Goal: Transaction & Acquisition: Purchase product/service

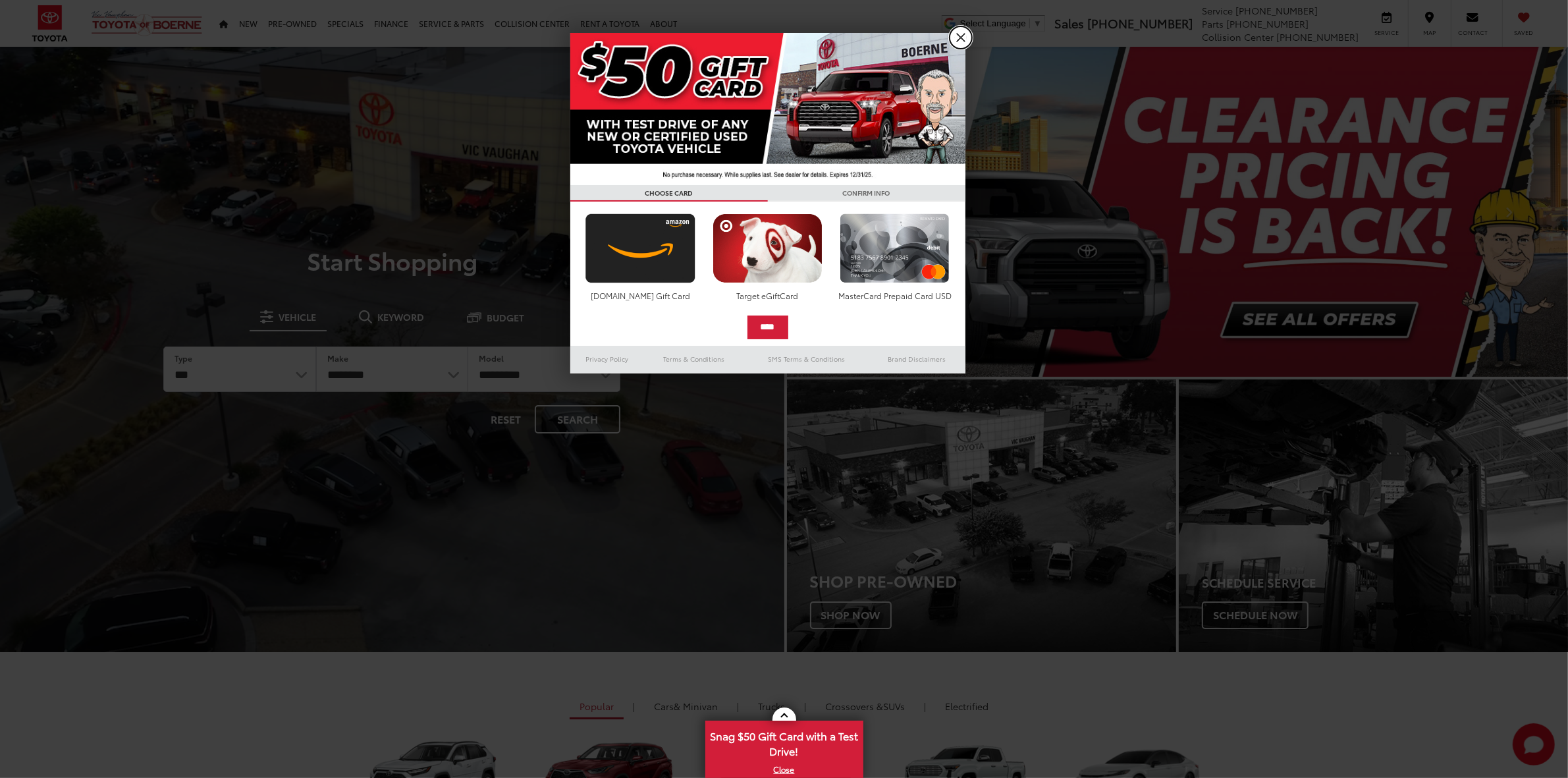
click at [958, 35] on link "X" at bounding box center [961, 38] width 23 height 23
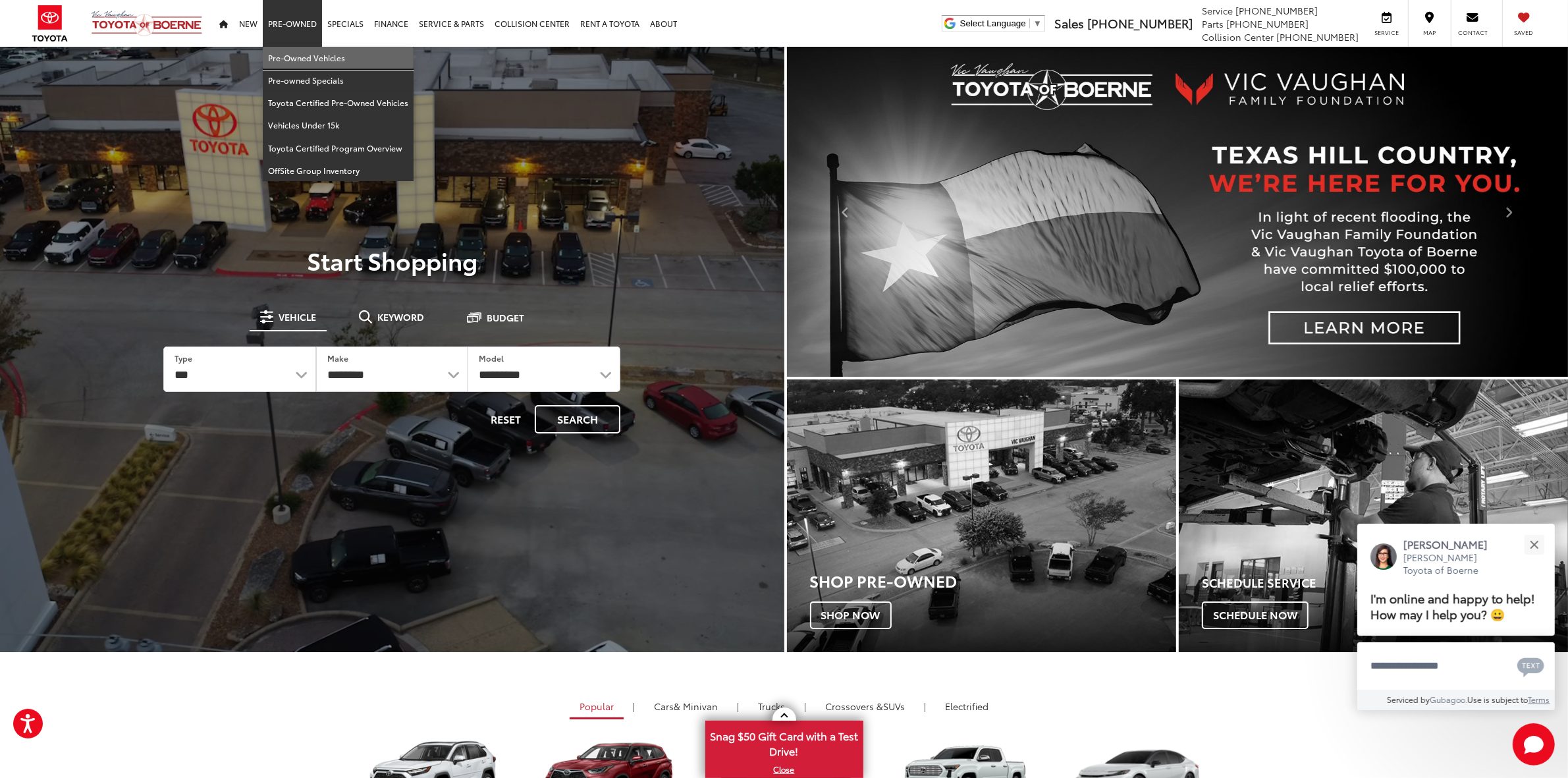
click at [297, 59] on link "Pre-Owned Vehicles" at bounding box center [338, 58] width 151 height 23
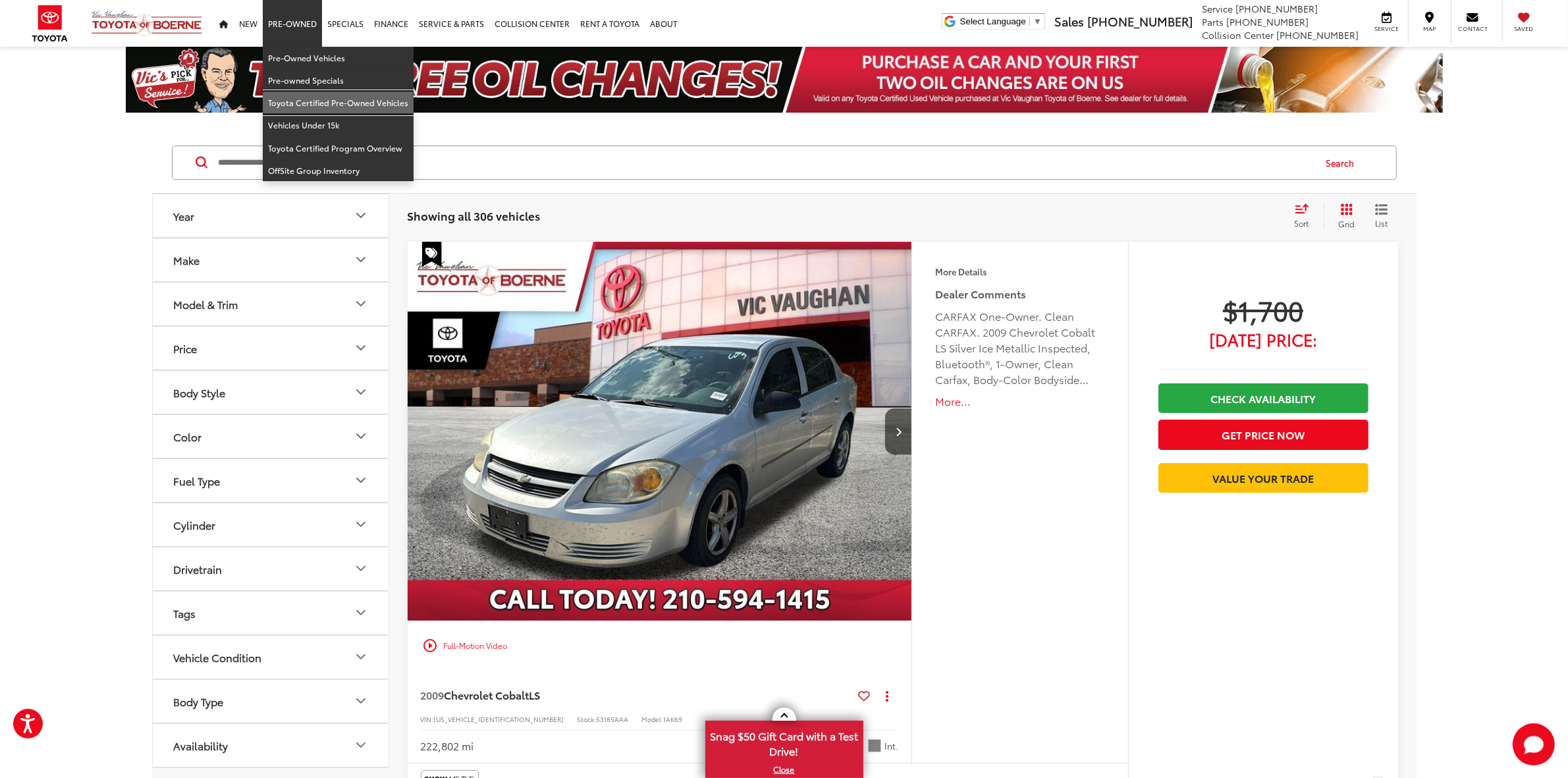
click at [304, 100] on link "Toyota Certified Pre-Owned Vehicles" at bounding box center [338, 103] width 151 height 23
